Goal: Download file/media

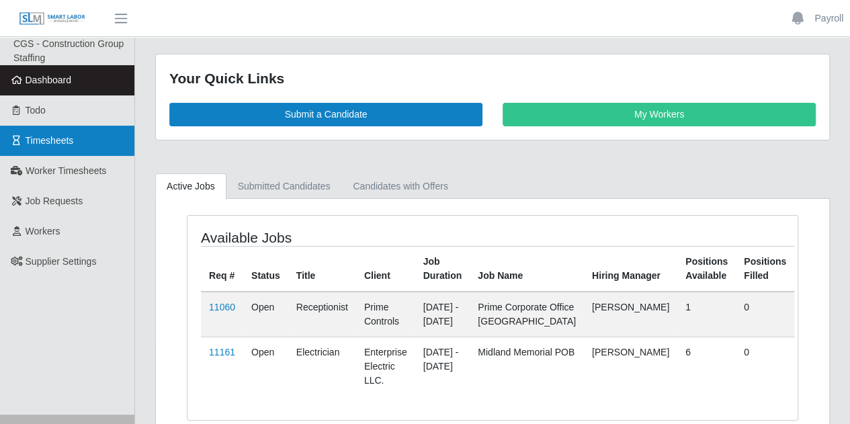
click at [65, 133] on link "Timesheets" at bounding box center [67, 141] width 134 height 30
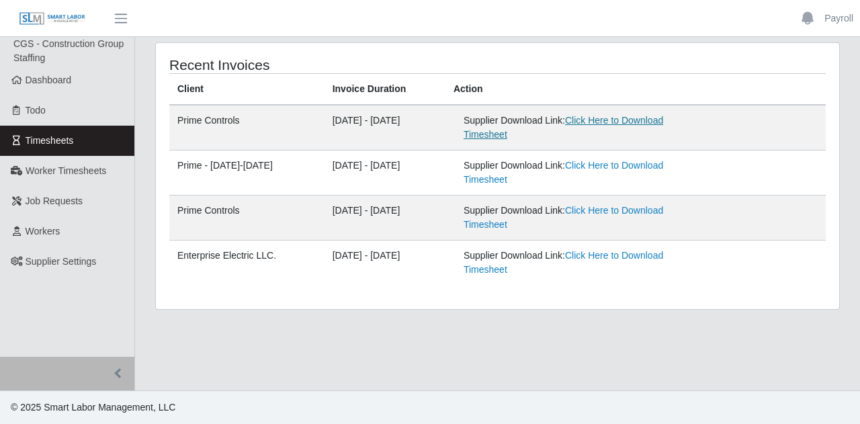
click at [624, 122] on link "Click Here to Download Timesheet" at bounding box center [564, 127] width 200 height 25
click at [56, 138] on span "Timesheets" at bounding box center [50, 140] width 48 height 11
